Goal: Find specific page/section: Find specific page/section

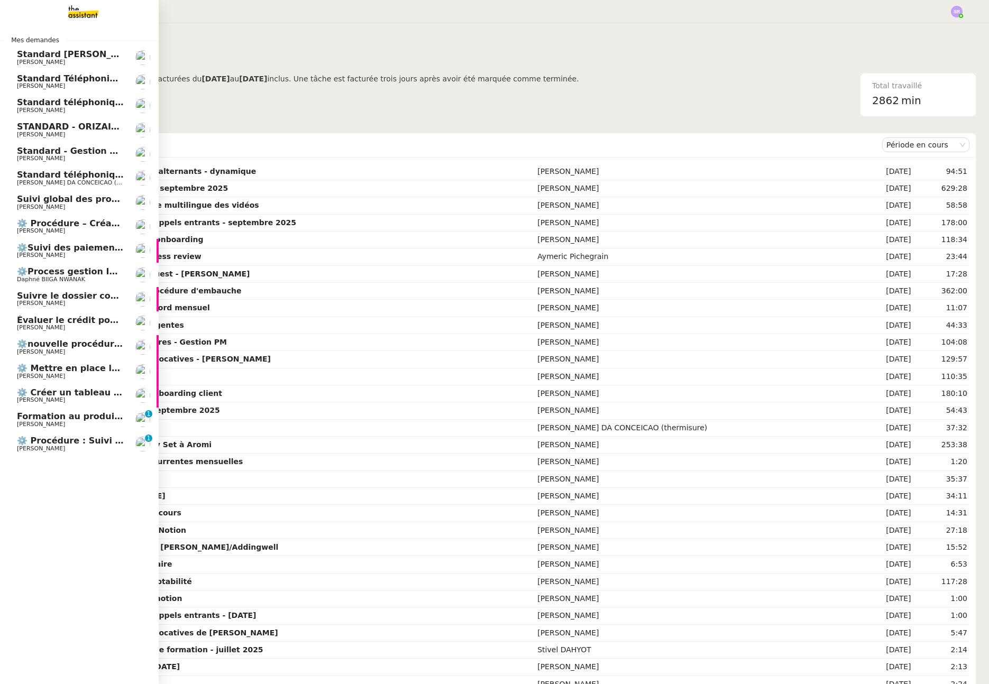
drag, startPoint x: 20, startPoint y: 443, endPoint x: 26, endPoint y: 443, distance: 6.3
click at [20, 443] on span "⚙️ Procédure : Suivi des alternants - dynamique" at bounding box center [132, 441] width 230 height 10
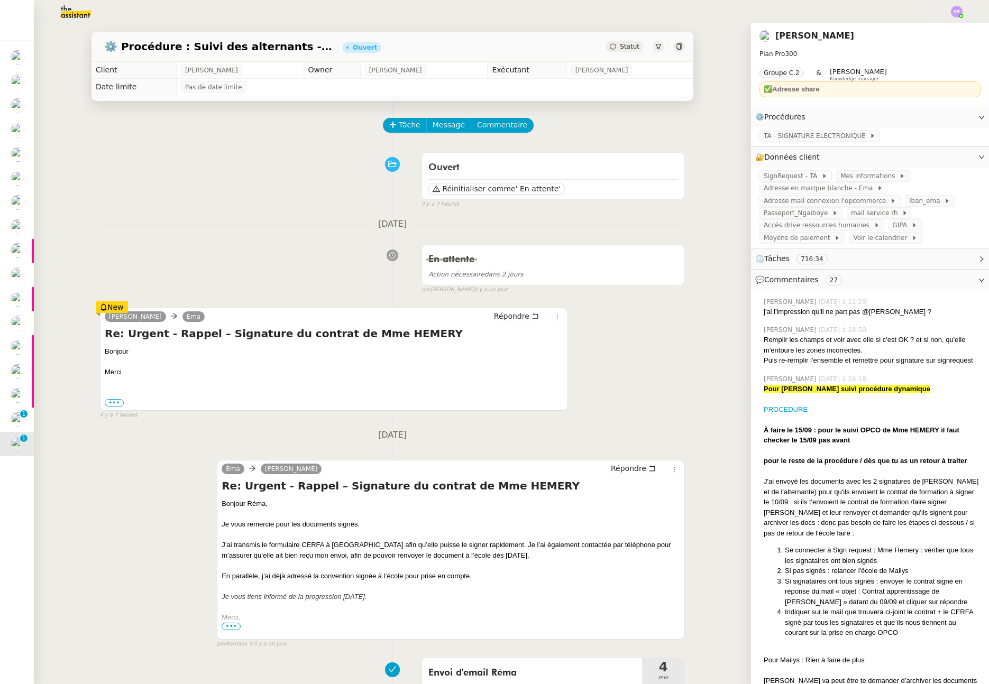
scroll to position [122, 0]
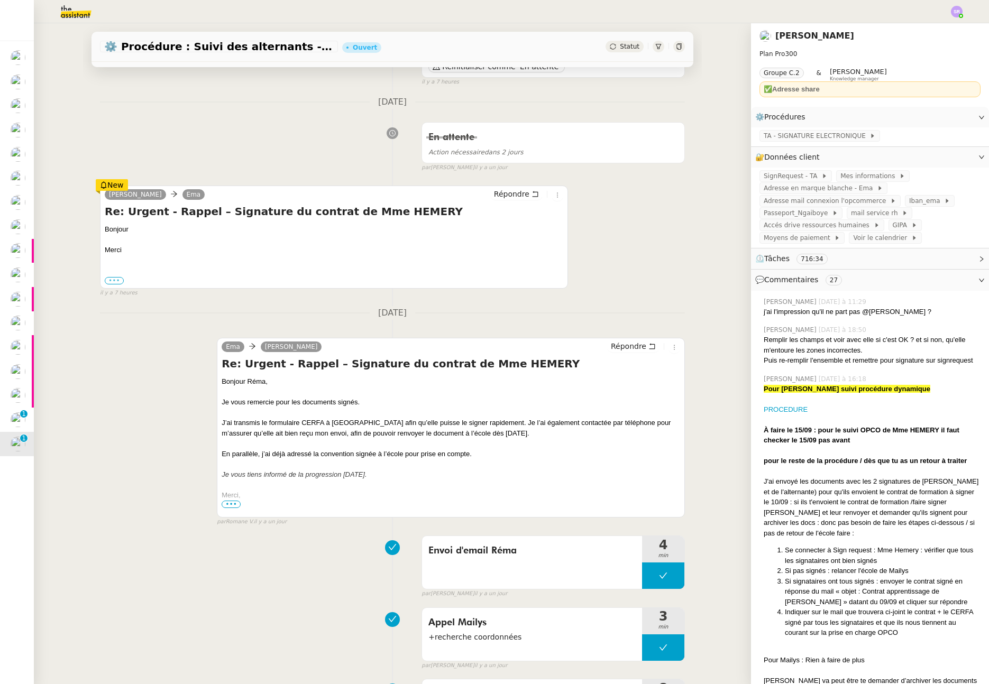
click at [111, 279] on label "•••" at bounding box center [114, 280] width 19 height 7
click at [0, 0] on input "•••" at bounding box center [0, 0] width 0 height 0
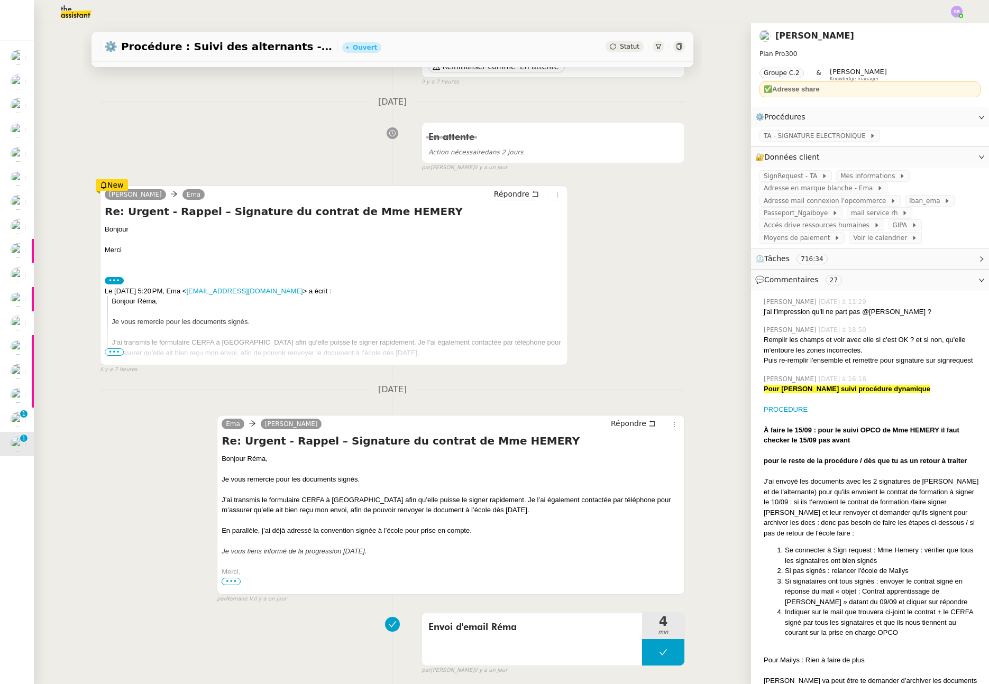
scroll to position [142, 0]
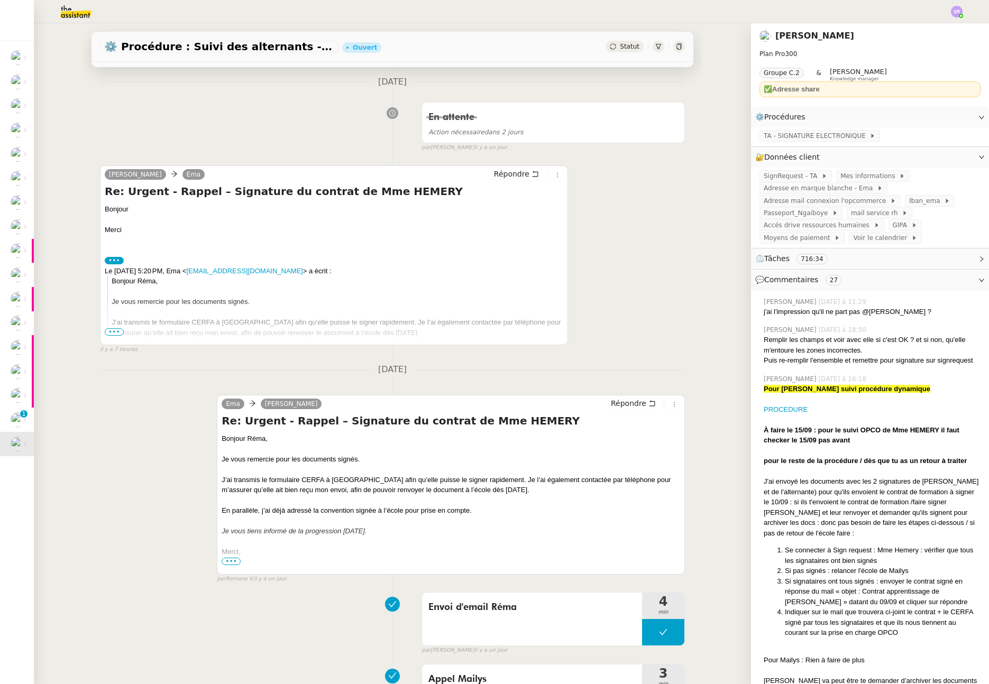
click at [114, 331] on span "•••" at bounding box center [114, 331] width 19 height 7
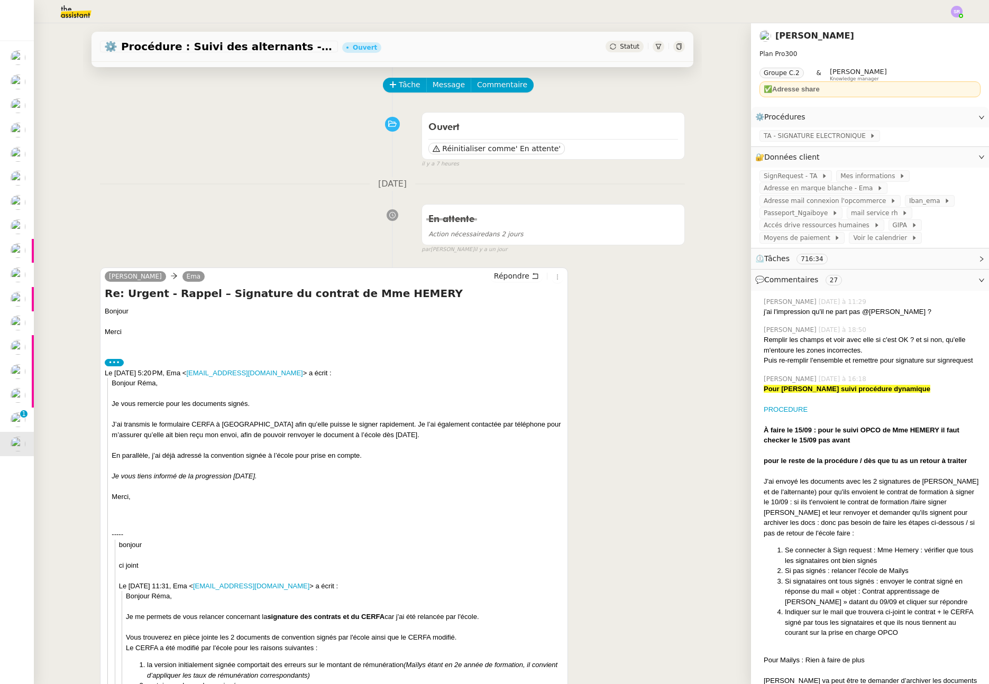
scroll to position [0, 0]
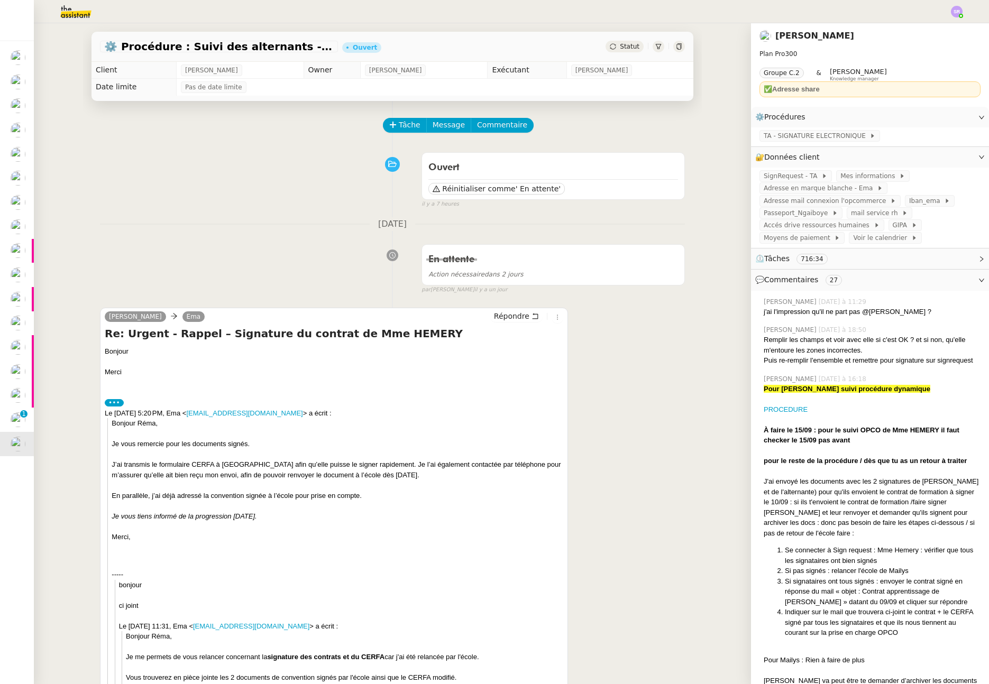
click at [203, 228] on nz-divider "[DATE]" at bounding box center [392, 224] width 585 height 14
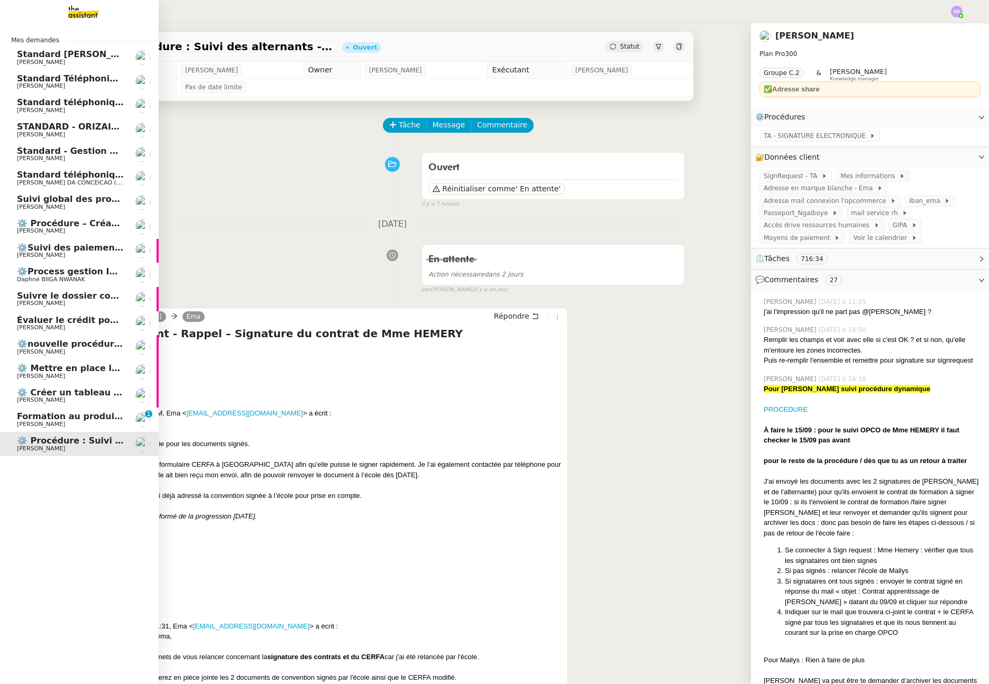
drag, startPoint x: 21, startPoint y: 420, endPoint x: 29, endPoint y: 412, distance: 11.6
click at [21, 420] on span "Formation au produit Storvatt" at bounding box center [89, 416] width 144 height 10
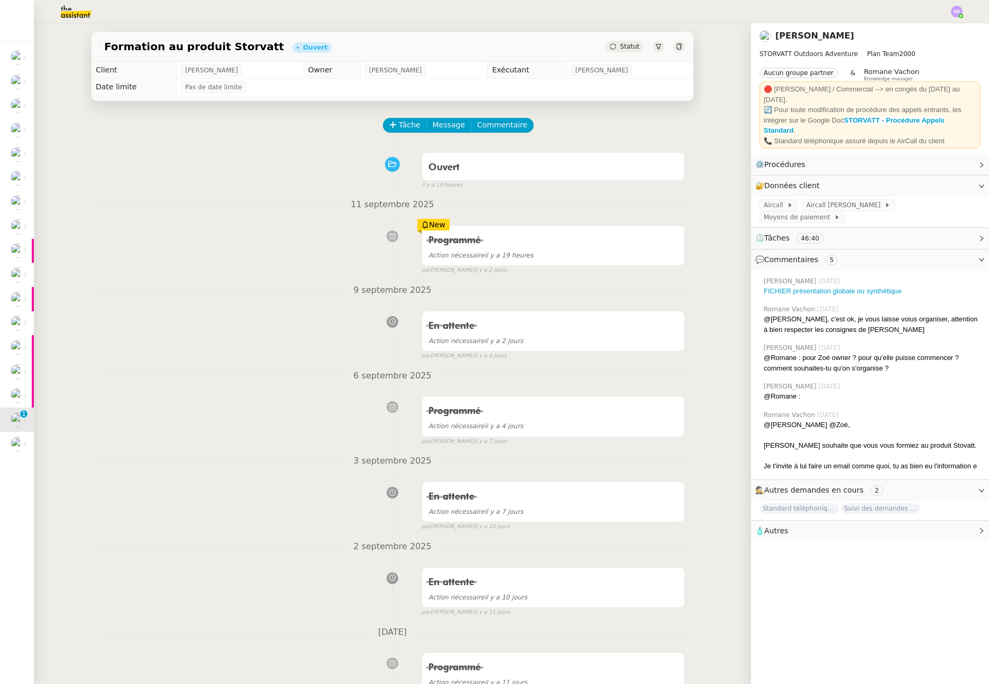
click at [214, 251] on div "Programmé Action nécessaire il y a 19 heures New par [PERSON_NAME] [DATE]" at bounding box center [392, 248] width 585 height 54
